Goal: Navigation & Orientation: Find specific page/section

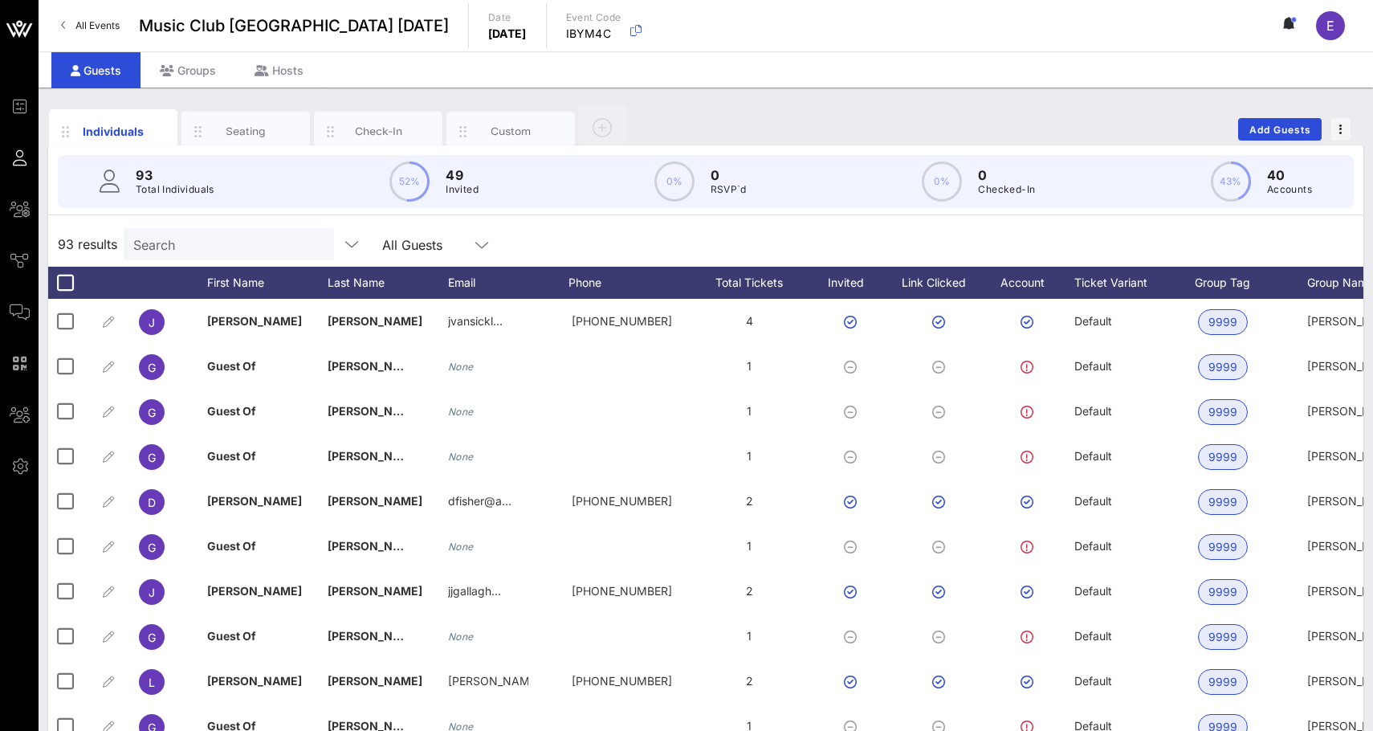
click at [112, 20] on span "All Events" at bounding box center [97, 25] width 44 height 12
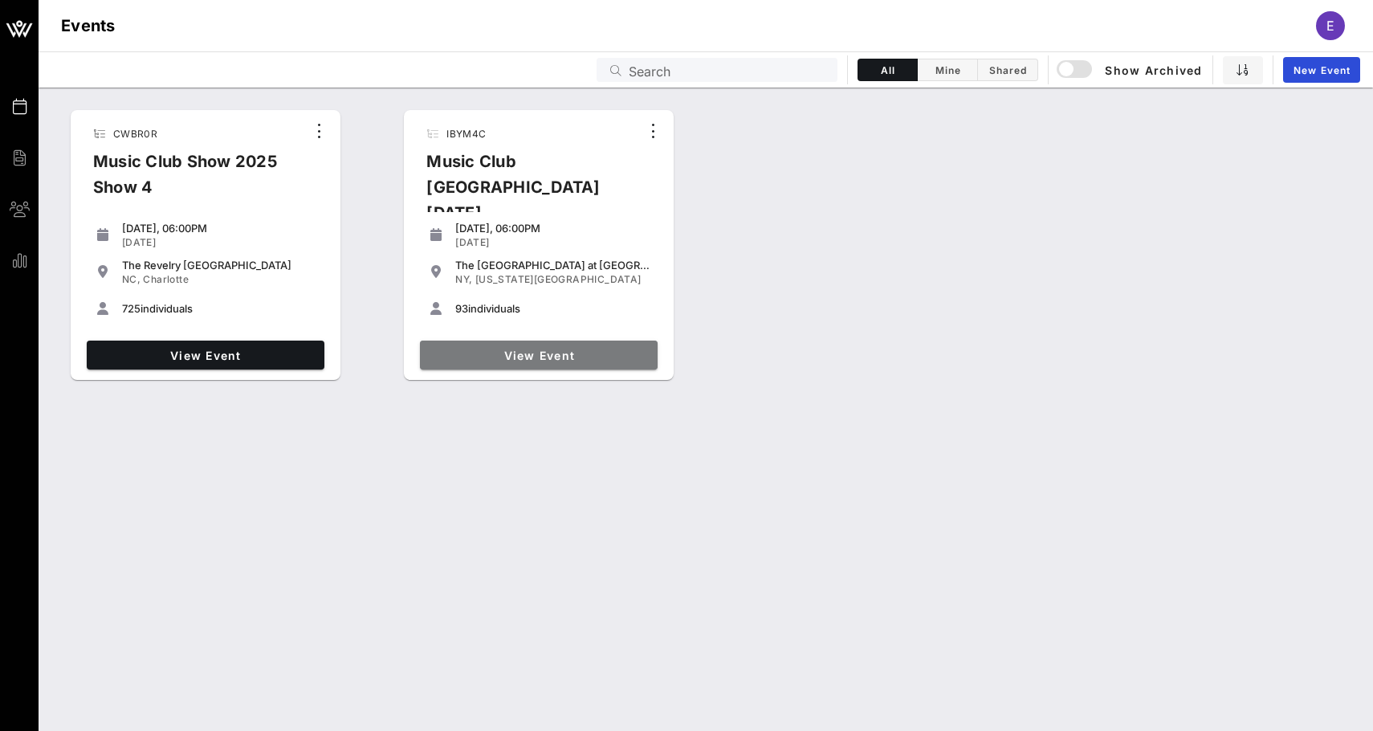
click at [593, 351] on span "View Event" at bounding box center [538, 355] width 225 height 14
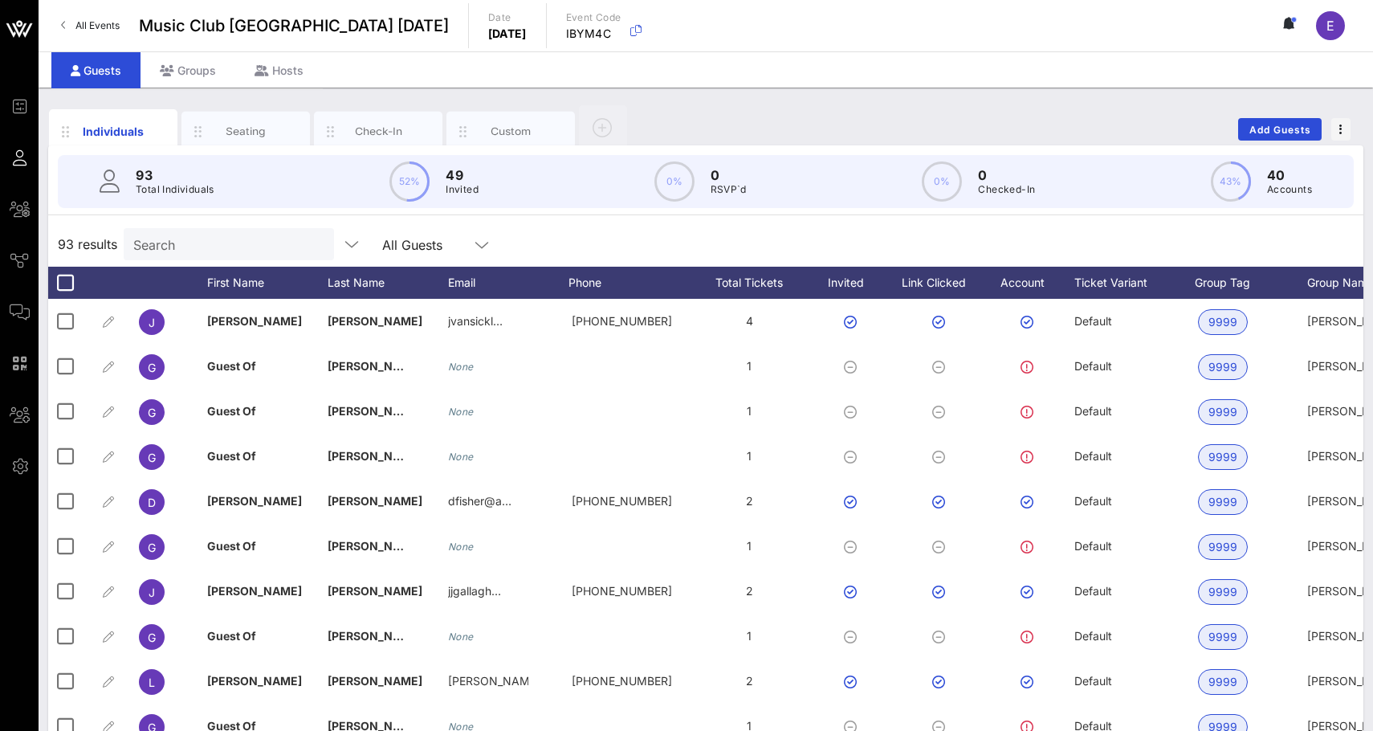
click at [116, 37] on link "All Events" at bounding box center [90, 26] width 78 height 26
